Goal: Task Accomplishment & Management: Use online tool/utility

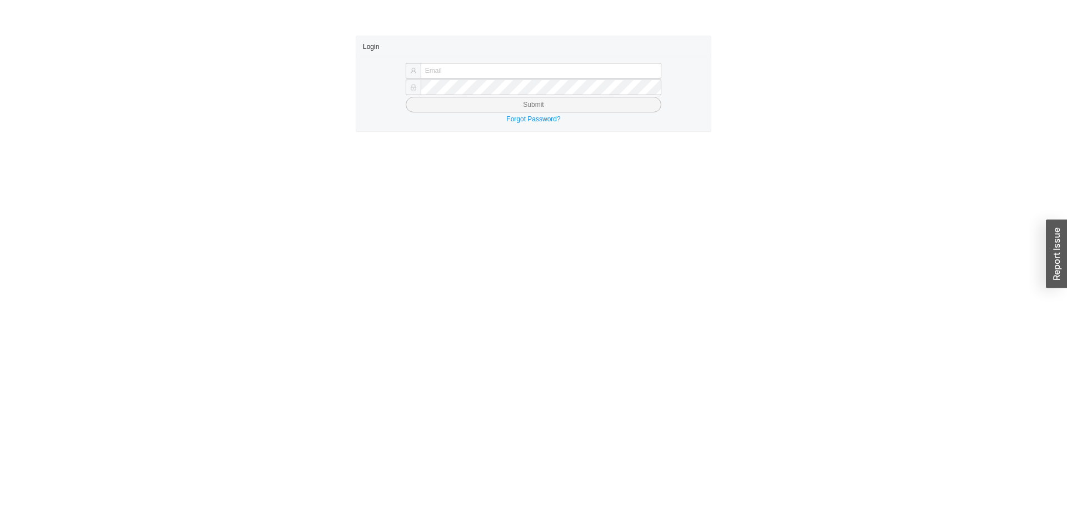
type input "[PERSON_NAME][EMAIL_ADDRESS][DOMAIN_NAME]"
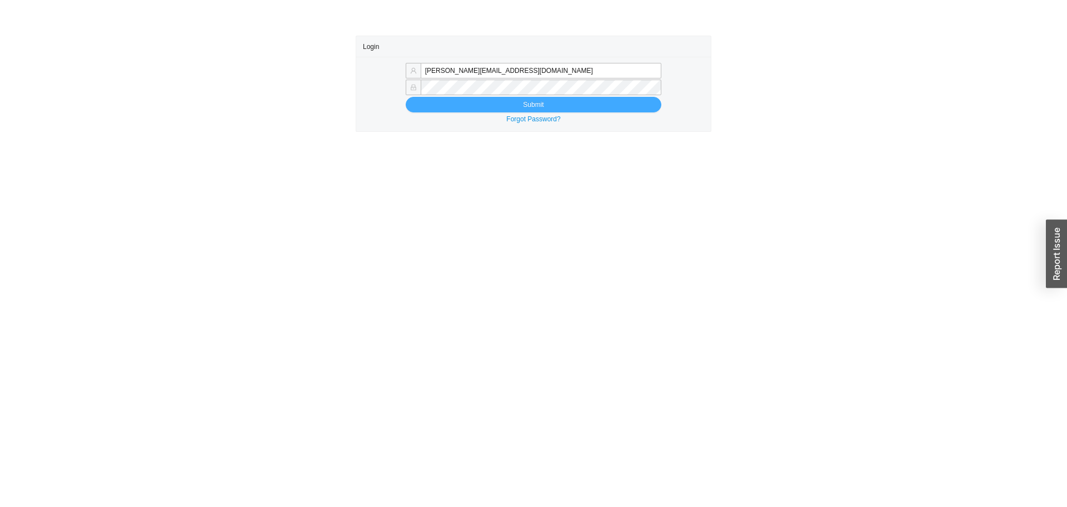
click at [436, 99] on button "Submit" at bounding box center [534, 105] width 256 height 16
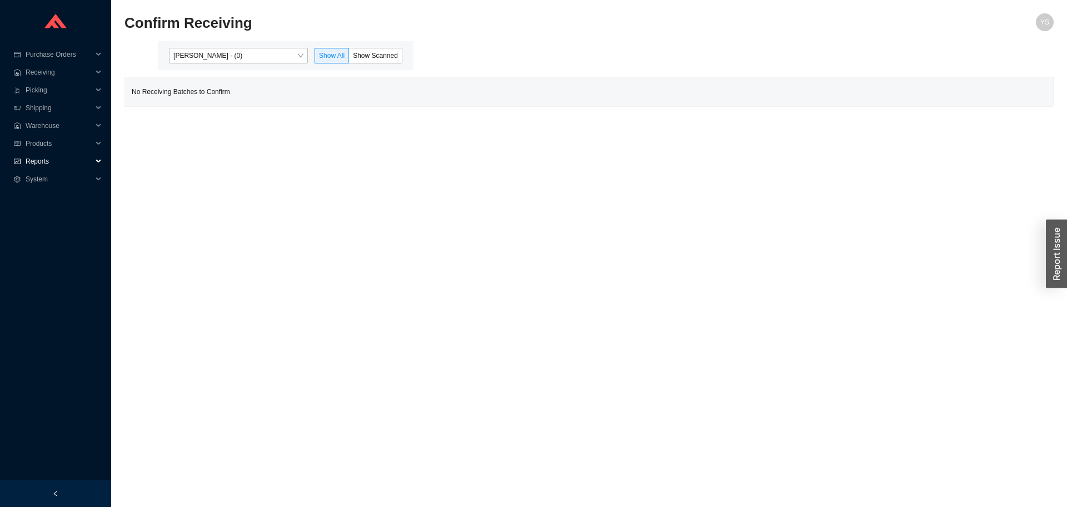
click at [51, 162] on span "Reports" at bounding box center [59, 161] width 67 height 18
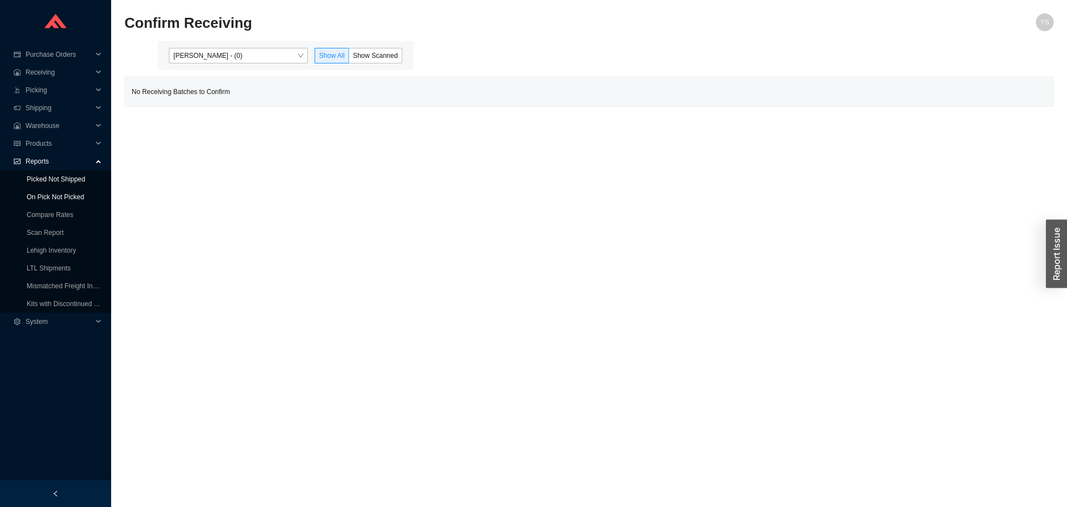
click at [60, 193] on link "On Pick Not Picked" at bounding box center [55, 197] width 57 height 8
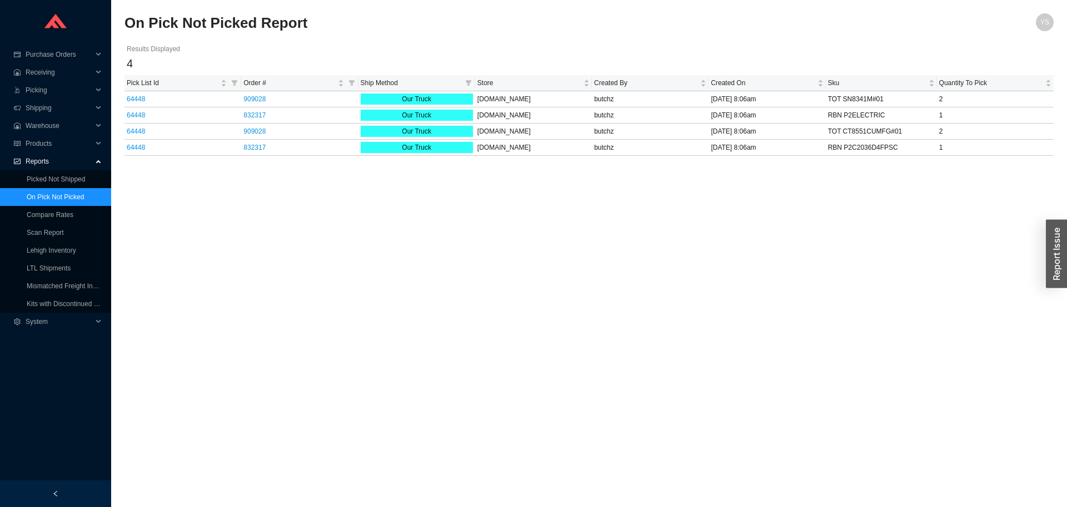
click at [66, 168] on span "Reports" at bounding box center [59, 161] width 67 height 18
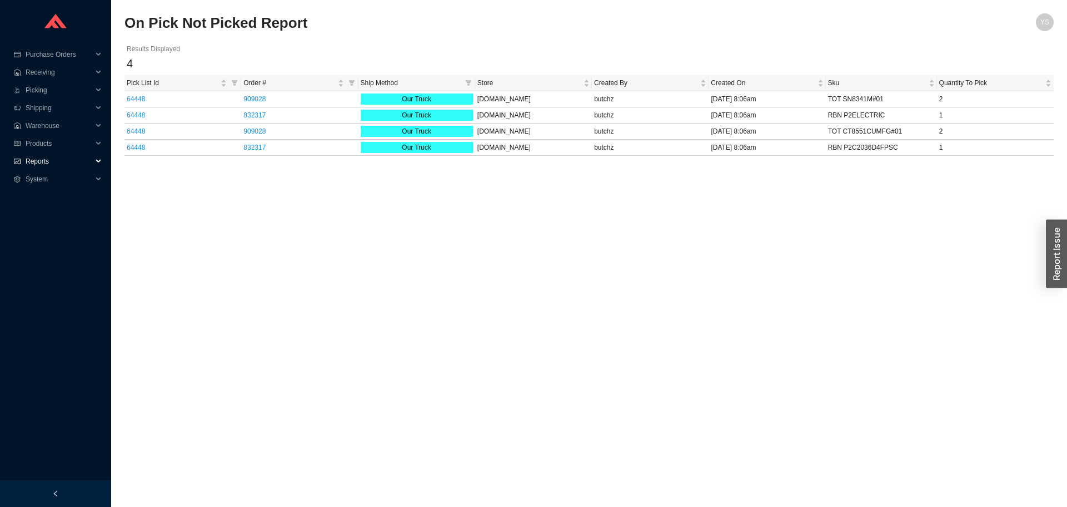
click at [67, 161] on span "Reports" at bounding box center [59, 161] width 67 height 18
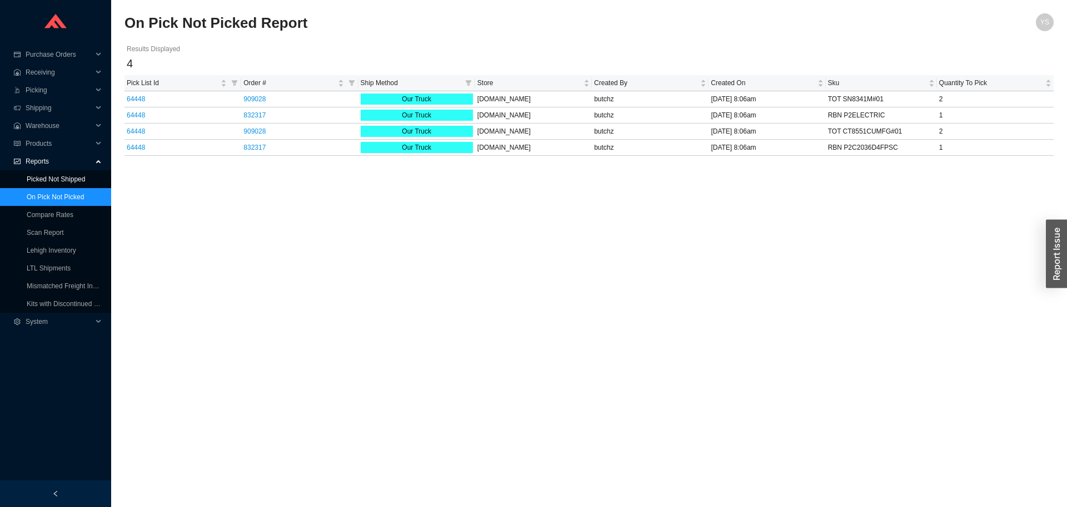
click at [67, 175] on link "Picked Not Shipped" at bounding box center [56, 179] width 58 height 8
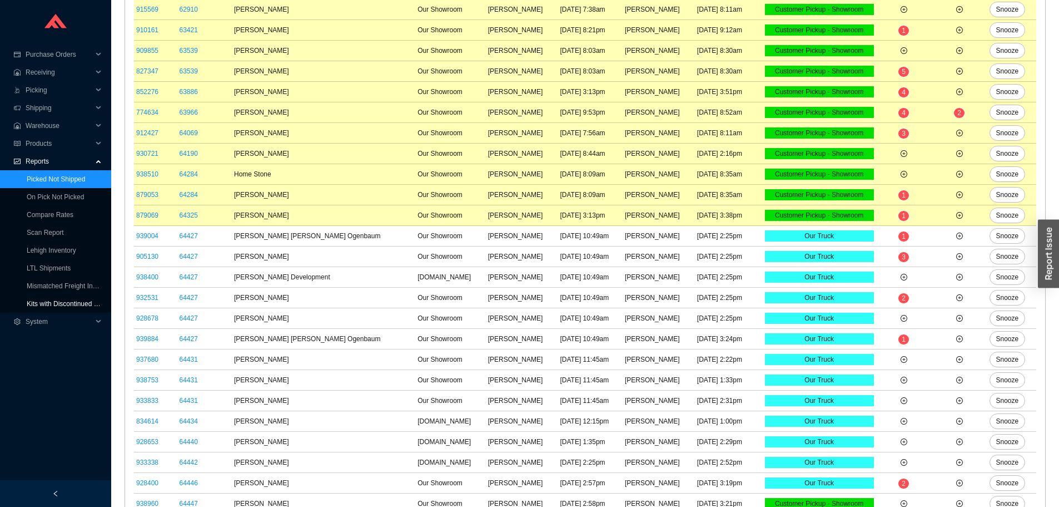
scroll to position [468, 0]
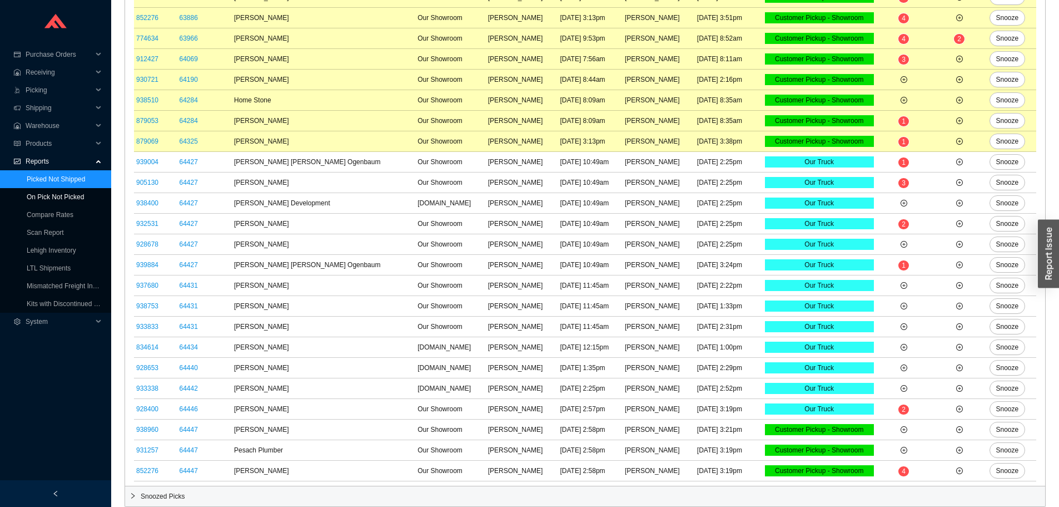
click at [41, 194] on link "On Pick Not Picked" at bounding box center [55, 197] width 57 height 8
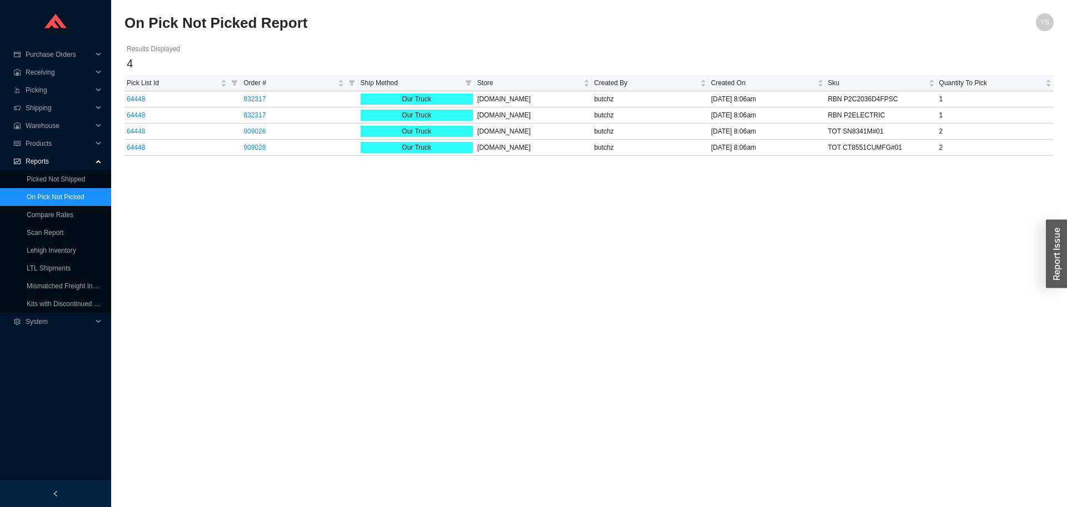
click at [83, 201] on link "On Pick Not Picked" at bounding box center [55, 197] width 57 height 8
click at [142, 140] on td "64448" at bounding box center [183, 148] width 117 height 16
click at [140, 146] on link "64448" at bounding box center [136, 147] width 18 height 8
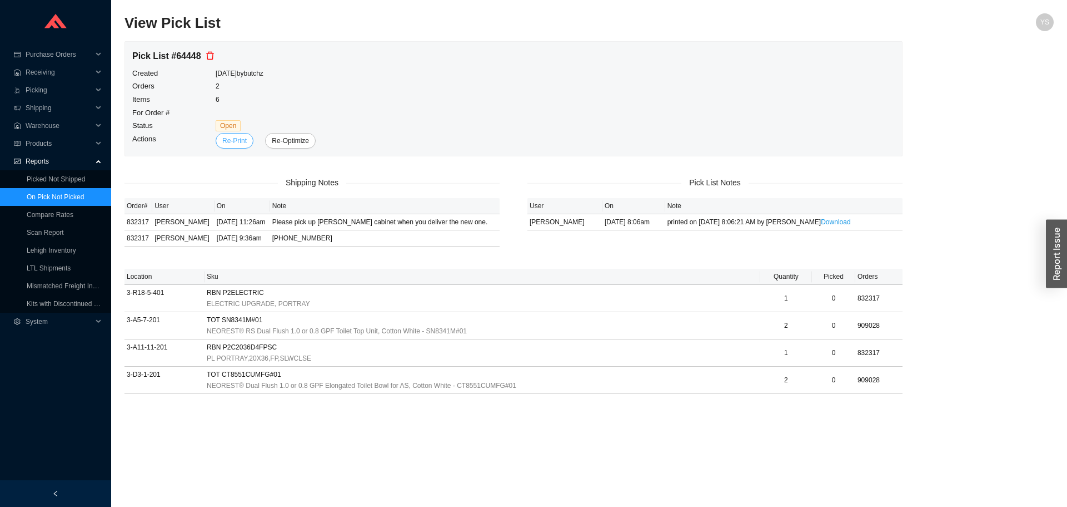
click at [238, 142] on span "Re-Print" at bounding box center [234, 140] width 24 height 11
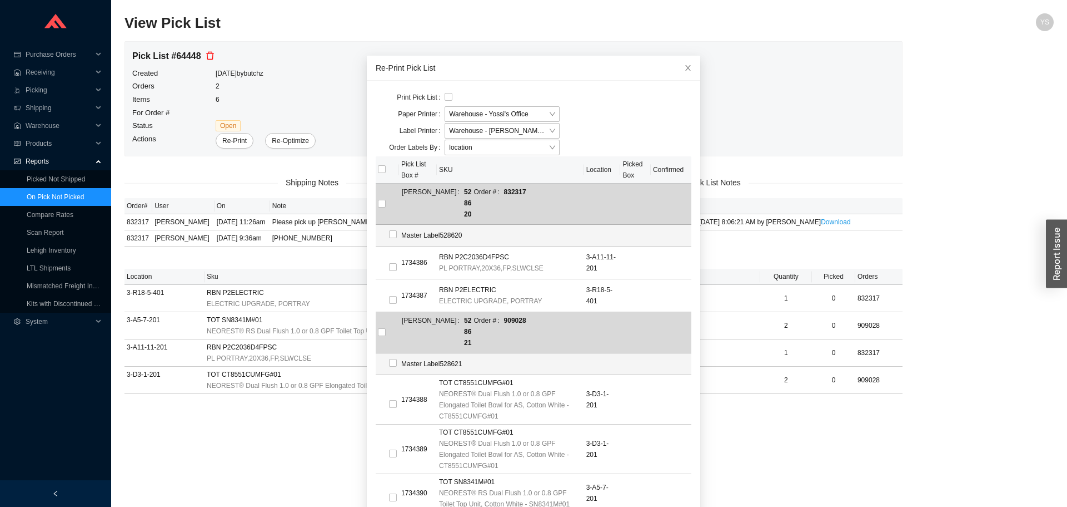
click at [376, 177] on th at bounding box center [387, 169] width 23 height 27
click at [378, 171] on input "checkbox" at bounding box center [382, 169] width 8 height 8
checkbox input "true"
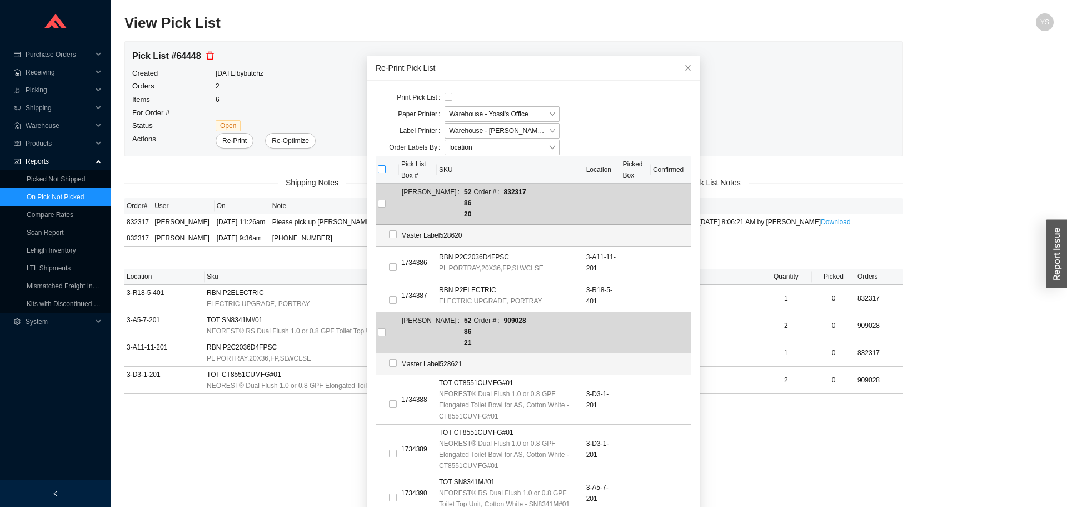
checkbox input "true"
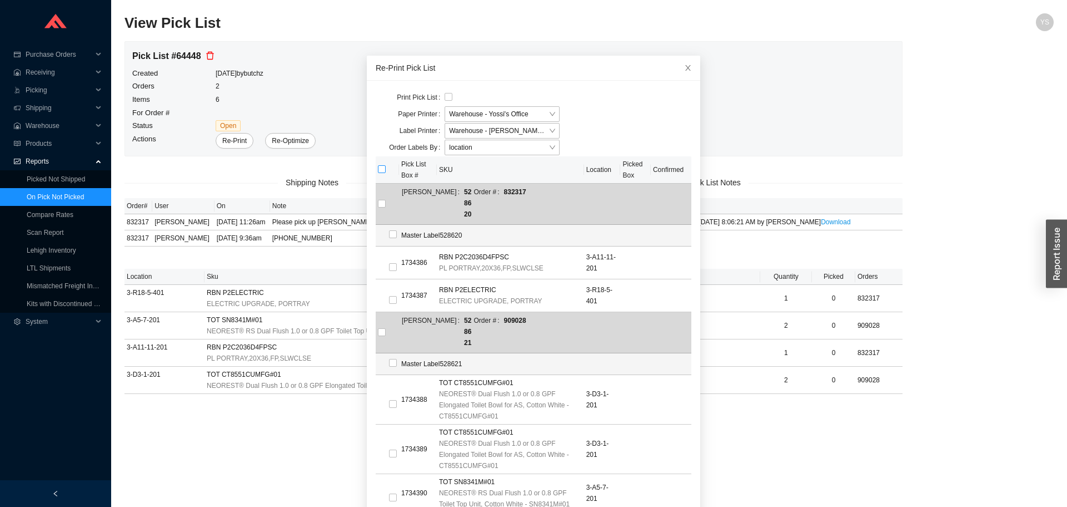
checkbox input "true"
click at [466, 128] on span "Warehouse - [PERSON_NAME]'s Desk" at bounding box center [502, 130] width 106 height 14
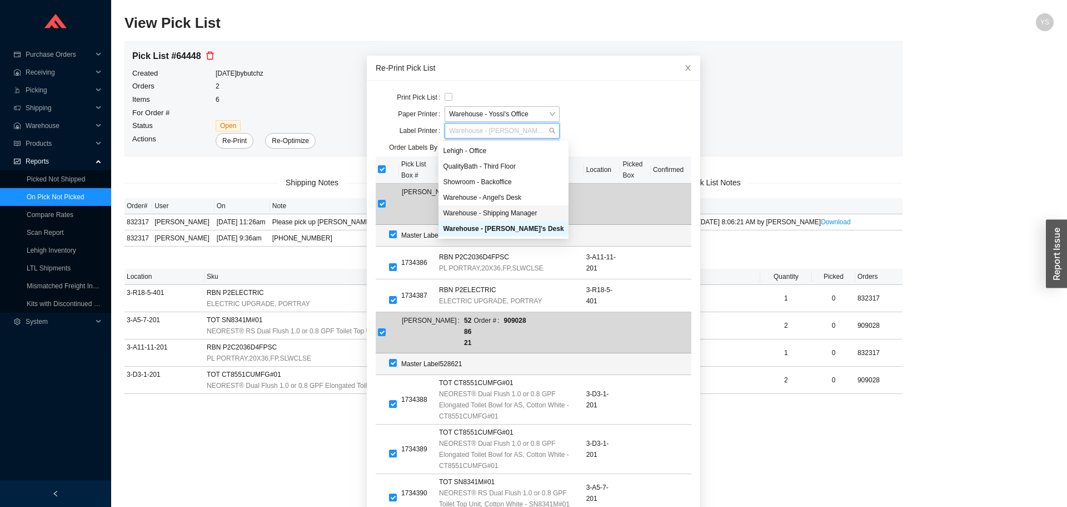
click at [473, 207] on div "Warehouse - Shipping Manager" at bounding box center [504, 213] width 130 height 16
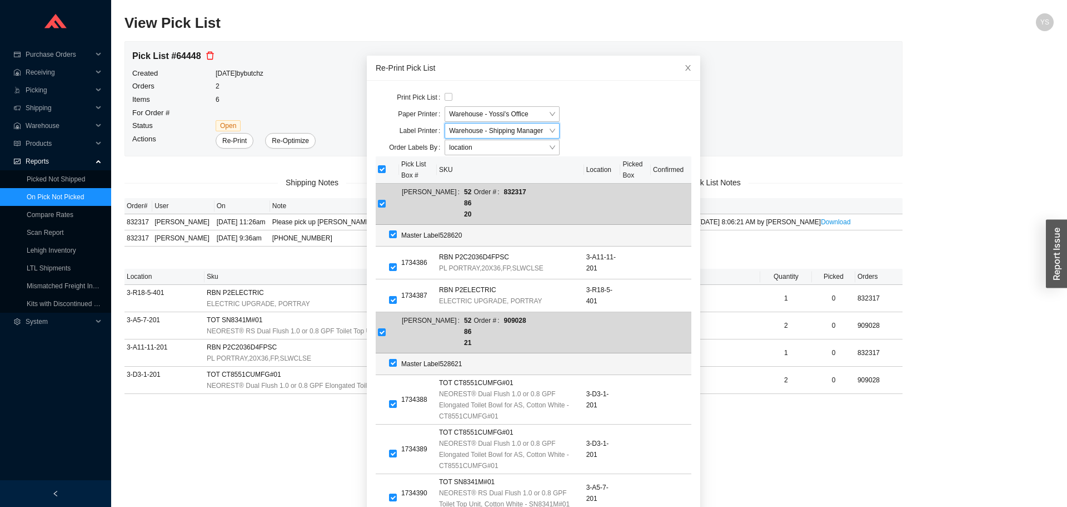
click at [480, 130] on span "Warehouse - Shipping Manager" at bounding box center [502, 130] width 106 height 14
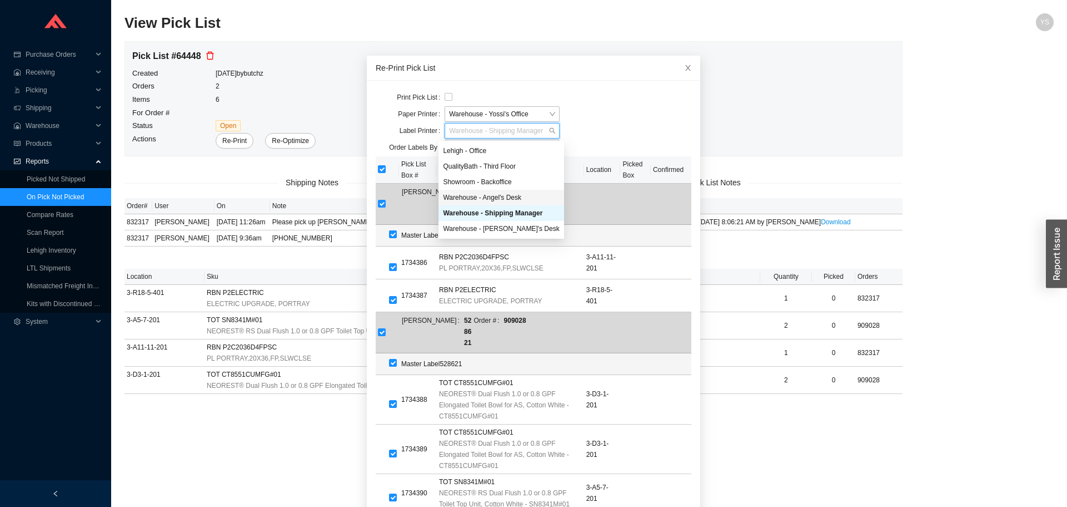
click at [485, 190] on div "Warehouse - Angel's Desk" at bounding box center [501, 198] width 125 height 16
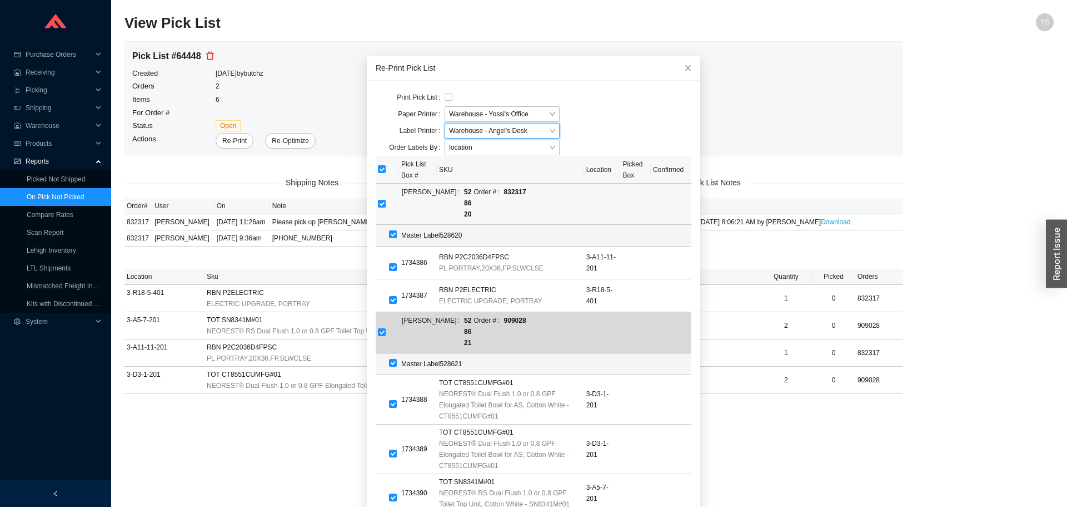
scroll to position [48, 0]
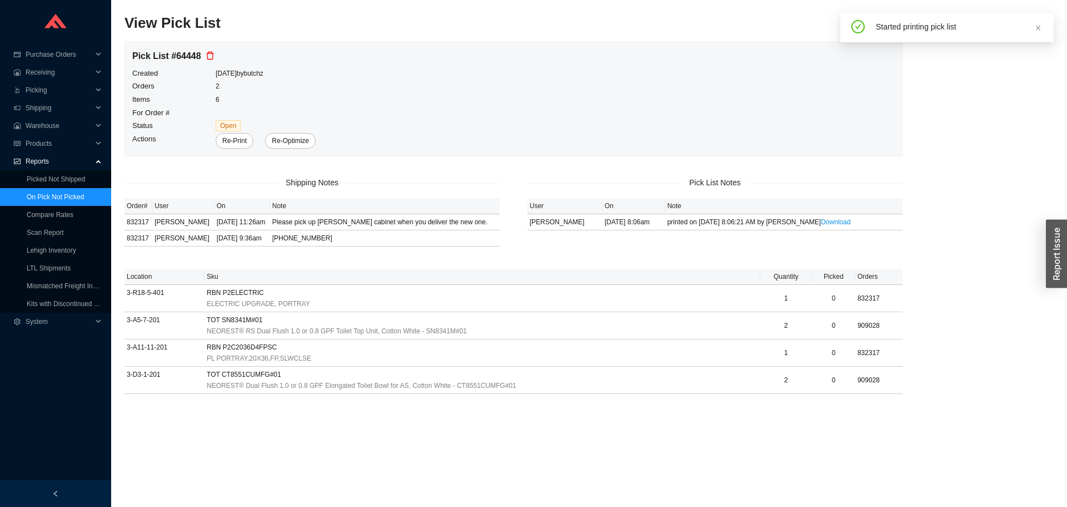
scroll to position [0, 0]
